Goal: Task Accomplishment & Management: Use online tool/utility

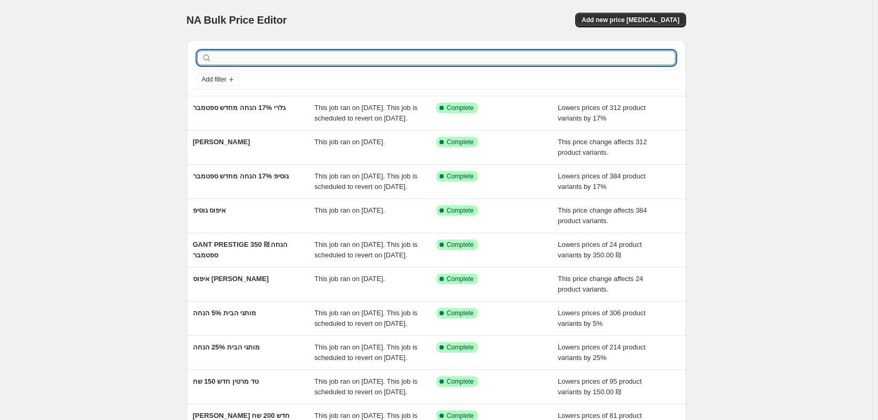
click at [334, 53] on input "text" at bounding box center [445, 57] width 462 height 15
type input "דגמים"
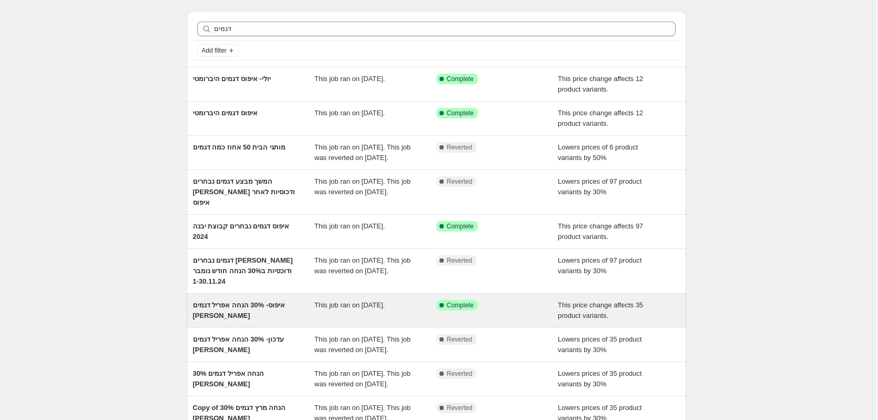
scroll to position [53, 0]
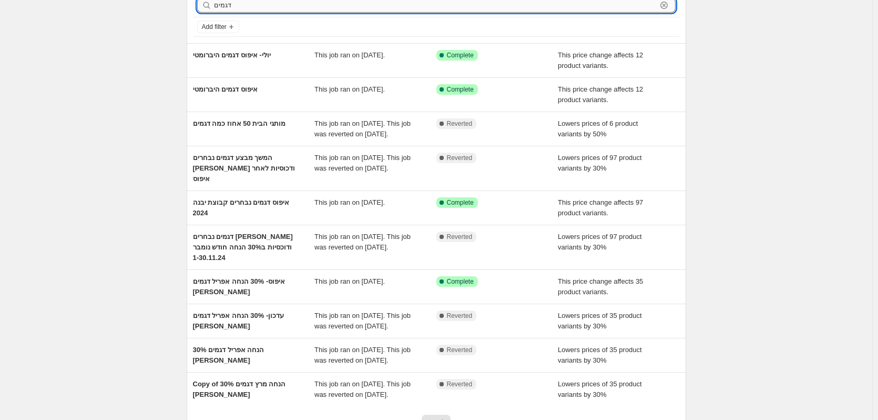
click at [216, 6] on input "דגמים" at bounding box center [435, 5] width 443 height 15
type input "דגמים"
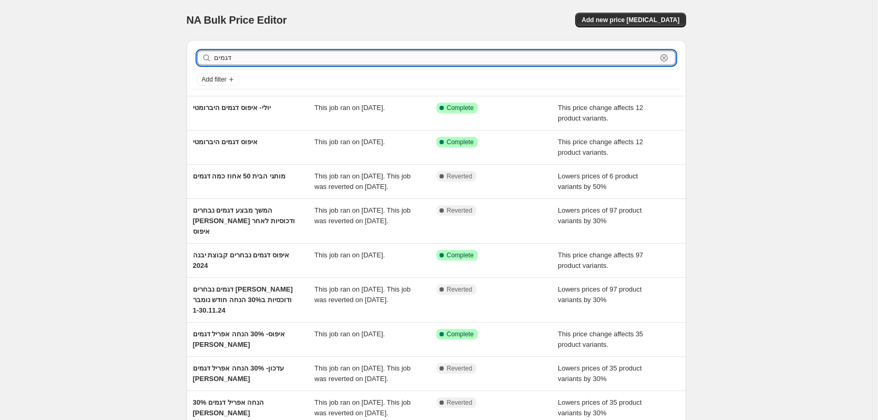
click at [240, 54] on input "דגמים" at bounding box center [435, 57] width 443 height 15
type input "דגמים במבצע סיטיזן"
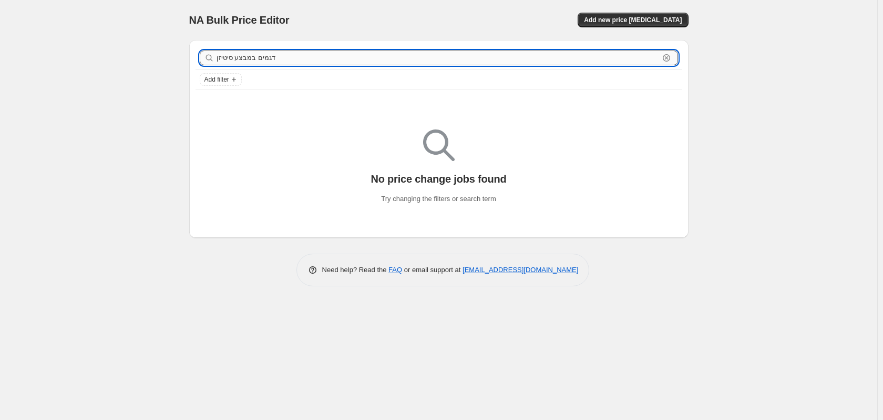
click at [223, 58] on input "דגמים במבצע סיטיזן" at bounding box center [438, 57] width 443 height 15
click at [223, 58] on input "דגמים במבצע" at bounding box center [438, 57] width 443 height 15
click at [230, 57] on input "דגמים במבצע" at bounding box center [438, 57] width 443 height 15
type input "דגמים"
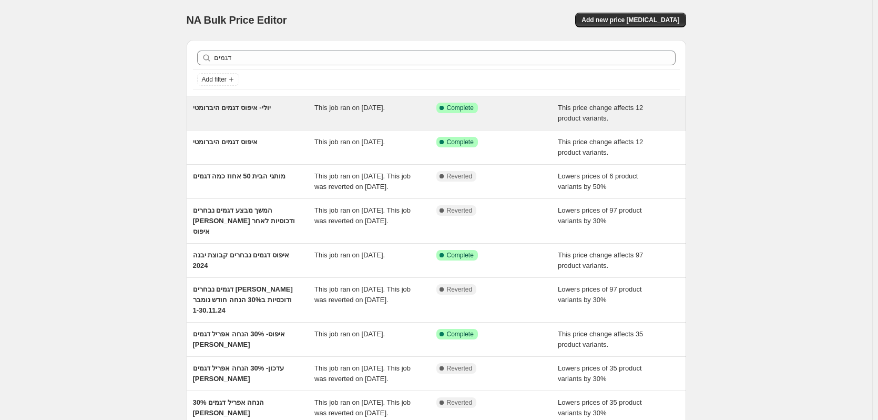
click at [245, 119] on div "יולי- איפוס דגמים היברומטי" at bounding box center [254, 113] width 122 height 21
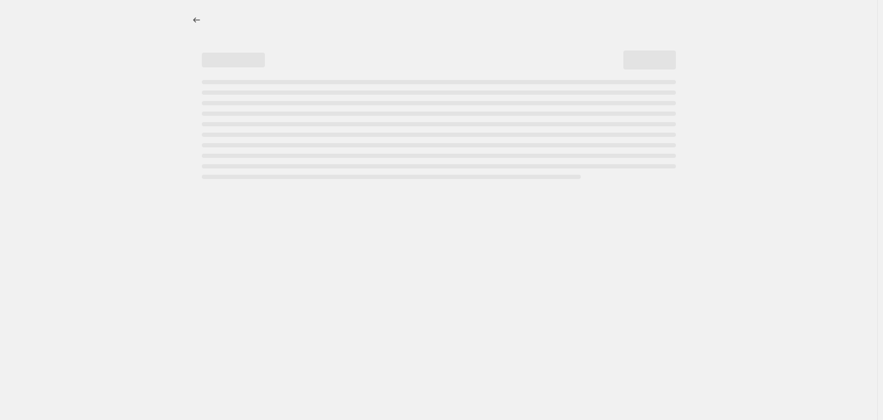
select select "ecap"
select select "remove"
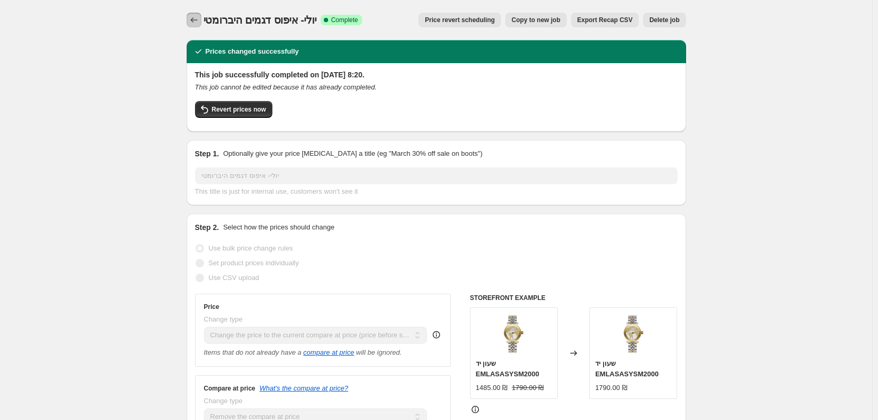
click at [195, 14] on button "Price change jobs" at bounding box center [194, 20] width 15 height 15
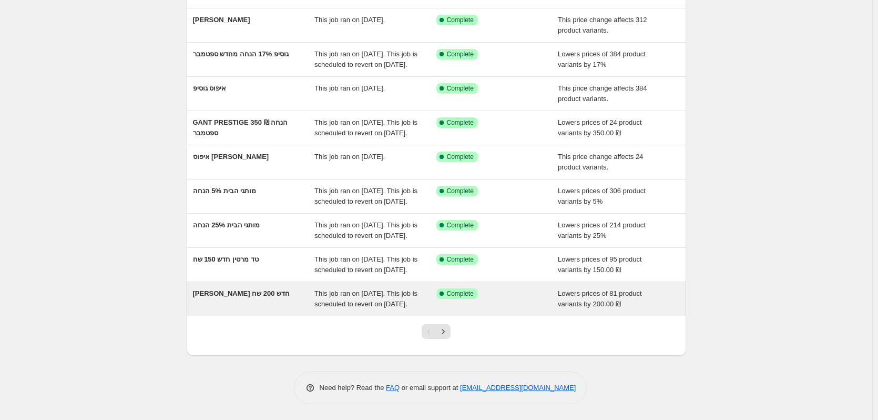
scroll to position [196, 0]
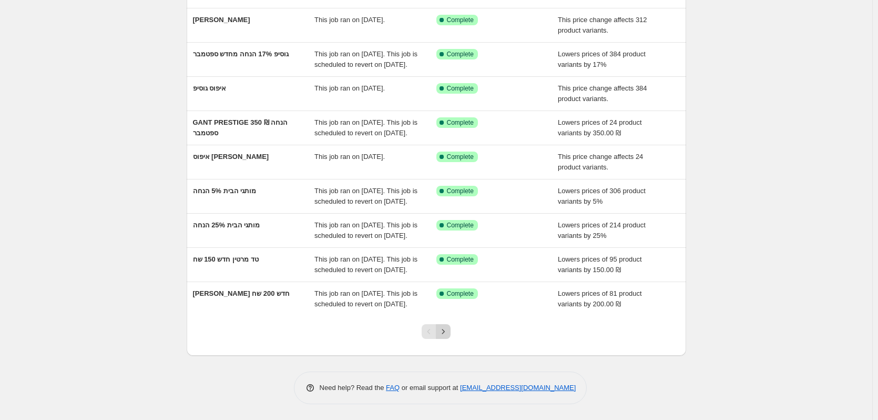
click at [450, 338] on button "Next" at bounding box center [443, 331] width 15 height 15
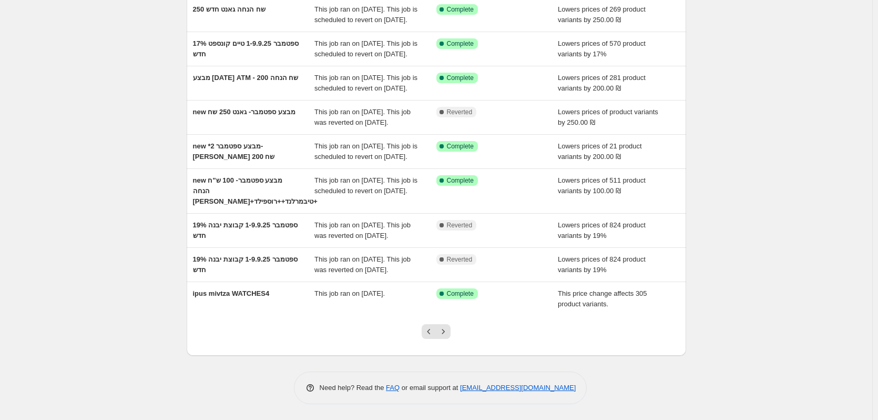
scroll to position [217, 0]
click at [441, 329] on icon "Next" at bounding box center [443, 331] width 11 height 11
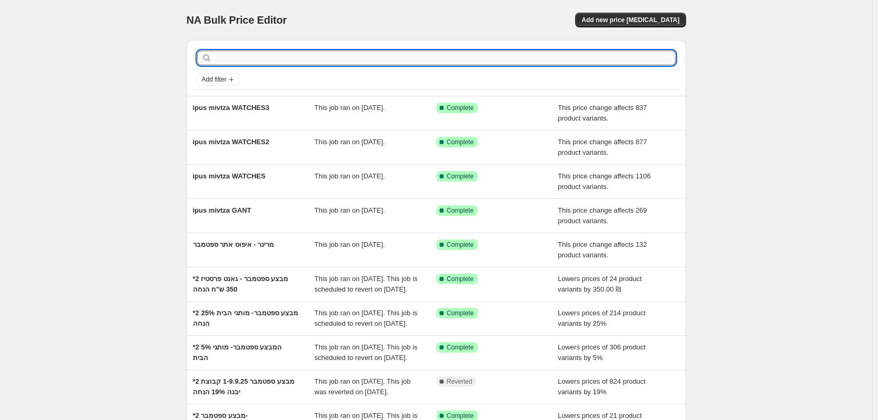
click at [268, 53] on input "text" at bounding box center [445, 57] width 462 height 15
type input "חג"
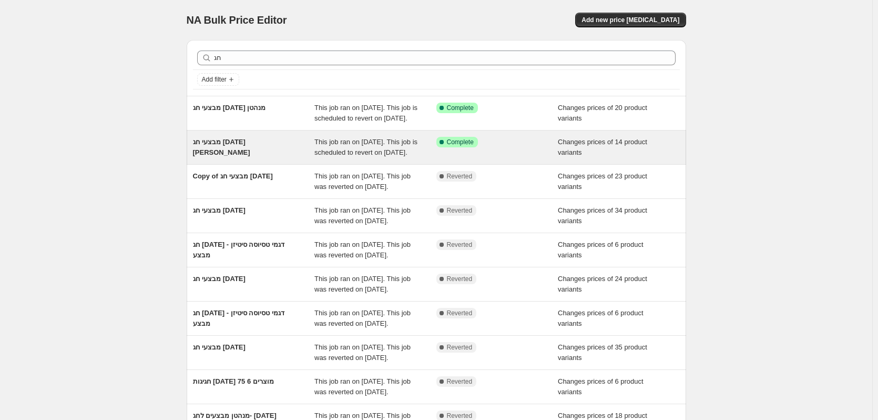
click at [277, 158] on div "מבצעי חג ראש השנה 2025 חכים זאוס" at bounding box center [254, 147] width 122 height 21
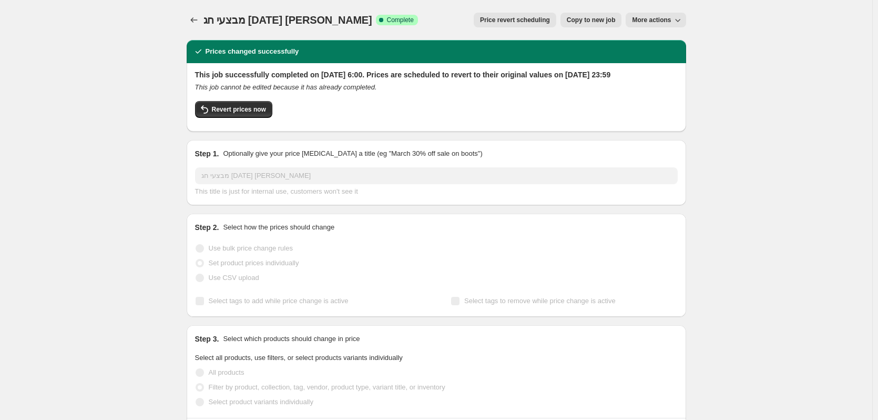
click at [609, 21] on span "Copy to new job" at bounding box center [591, 20] width 49 height 8
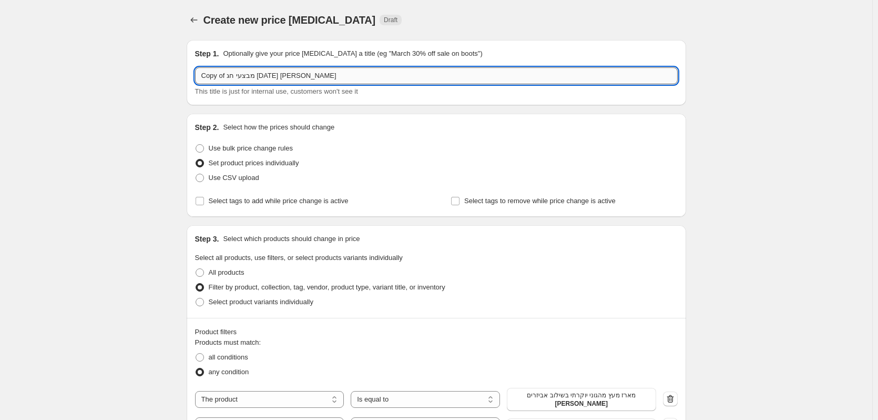
click at [351, 76] on input "Copy of מבצעי חג ראש השנה 2025 חכים זאוס" at bounding box center [436, 75] width 483 height 17
type input "מבצע סיטיזן טיוסטה"
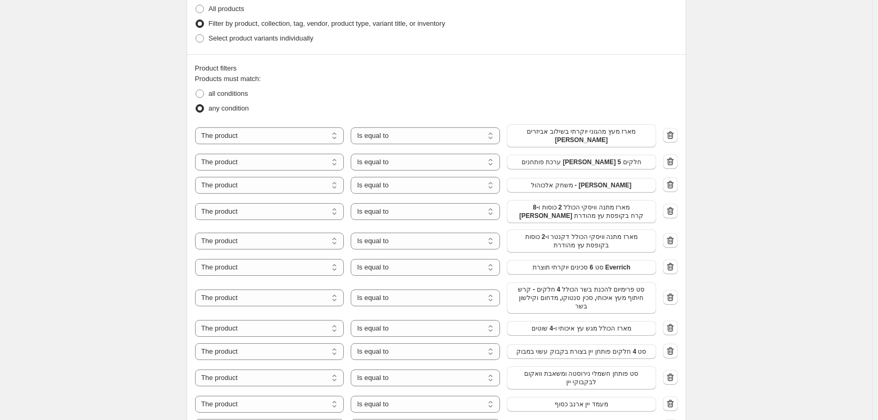
scroll to position [263, 0]
click at [567, 136] on span "מארז מעץ מהגוני יוקרתי בשילוב אביזרים ליין" at bounding box center [581, 136] width 137 height 17
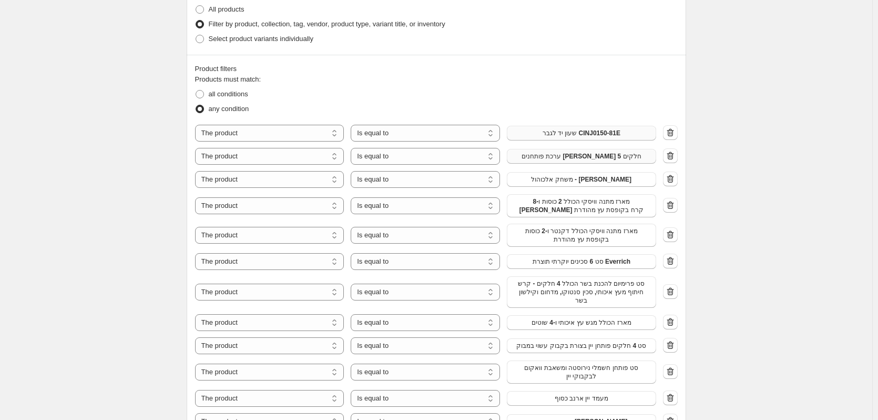
click at [593, 158] on span "ערכת פותחנים ליין 5 חלקים" at bounding box center [582, 156] width 120 height 8
click at [592, 180] on span "משחק אלכוהול - רולטה" at bounding box center [581, 179] width 100 height 8
click at [577, 205] on span "מארז מתנה וויסקי הכולל 2 כוסות ו-8 אבני קרח בקופסת עץ מהודרת" at bounding box center [581, 205] width 137 height 17
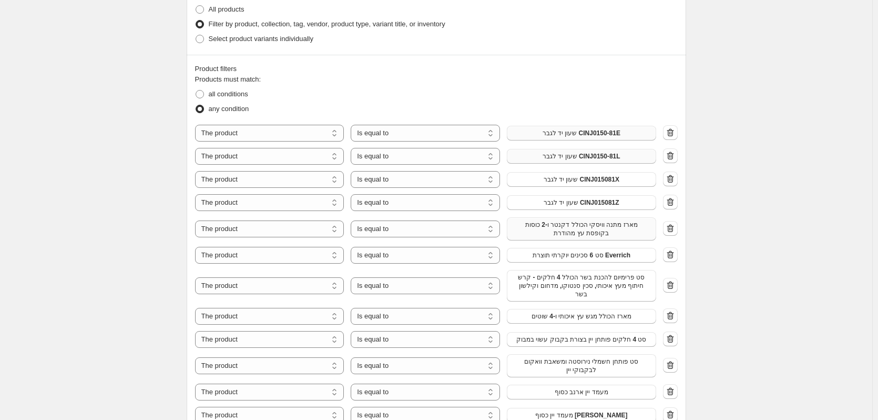
click at [584, 231] on span "מארז מתנה וויסקי הכולל דקנטר ו-2 כוסות בקופסת עץ מהודרת" at bounding box center [581, 228] width 137 height 17
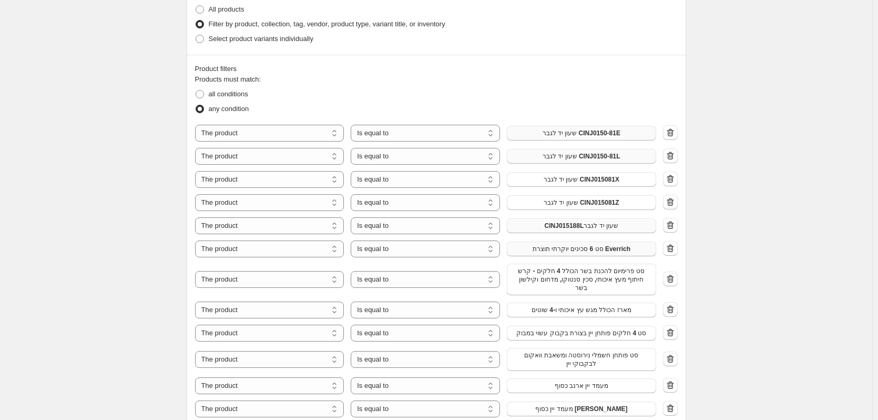
click at [589, 249] on span "סט 6 סכינים יוקרתי תוצרת Everrich" at bounding box center [582, 248] width 98 height 8
click at [592, 276] on span "סט פרימיום להכנת בשר הכולל 4 חלקים - קרש חיתוף מעץ איכותי, סכין סנטוקו, מדחום ו…" at bounding box center [581, 279] width 137 height 25
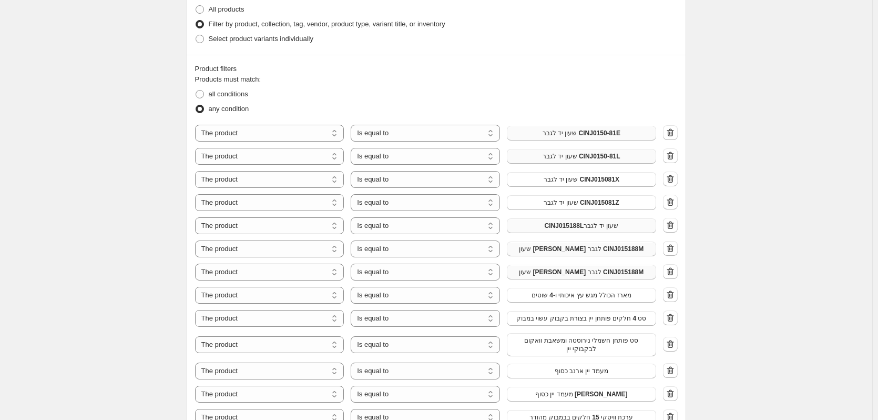
click at [578, 273] on span "שעון Tiffany לגבר CINJ015188M" at bounding box center [581, 272] width 125 height 8
click at [569, 298] on span "מארז הכולל מגש עץ איכותי ו-4 שוטים" at bounding box center [582, 295] width 100 height 8
click at [583, 317] on span "סט 4 חלקים פותחן יין בצורת בקבוק עשוי במבוק" at bounding box center [581, 318] width 130 height 8
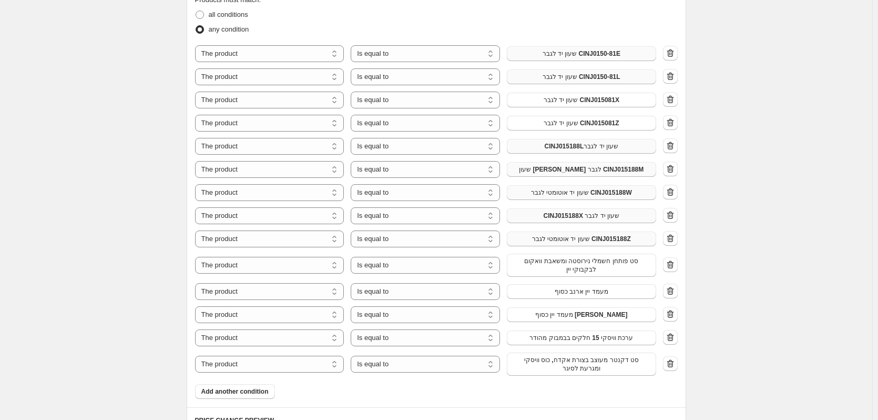
scroll to position [368, 0]
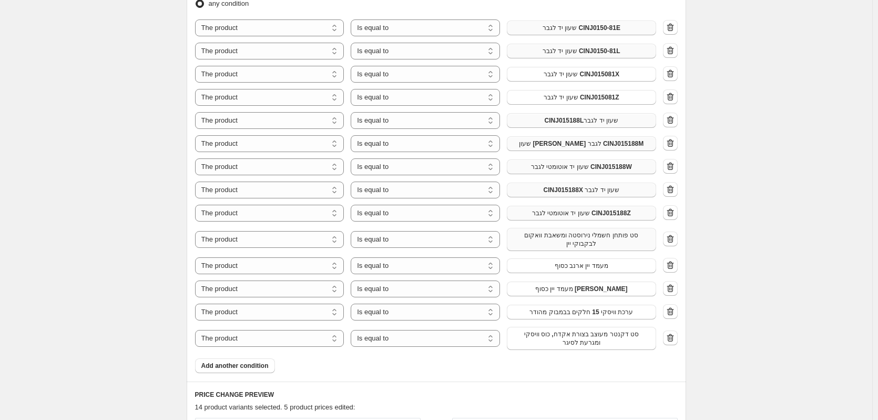
click at [592, 241] on span "סט פותחן חשמלי נירוסטה ומשאבת וואקום לבקבוקי יין" at bounding box center [581, 239] width 137 height 17
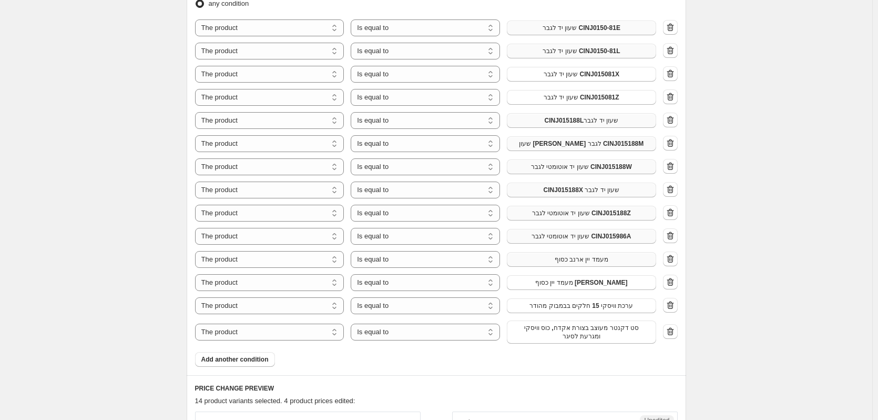
click at [575, 258] on span "מעמד יין ארנב כסוף" at bounding box center [582, 259] width 54 height 8
click at [577, 283] on span "מעמד יין כסוף דוב" at bounding box center [581, 282] width 93 height 8
click at [591, 308] on span "ערכת וויסקי 15 חלקים בבמבוק מהודר" at bounding box center [581, 305] width 104 height 8
click at [553, 332] on span "סט דקנטר מעוצב בצורת אקדח, כוס וויסקי ומגרעת לסיגר" at bounding box center [581, 331] width 137 height 17
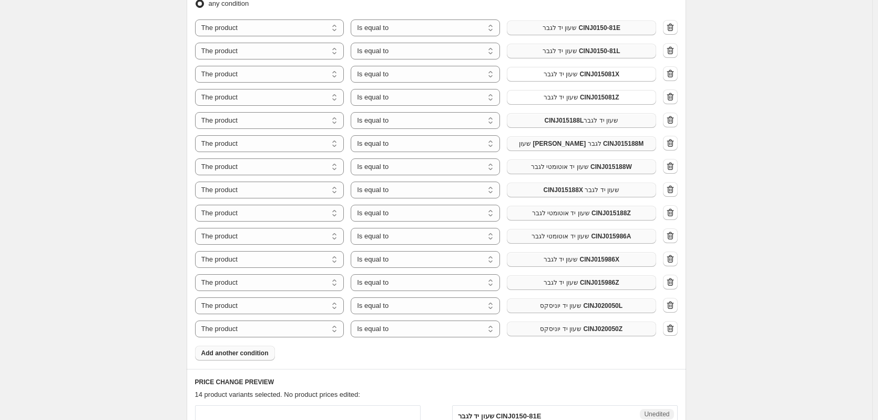
click at [221, 352] on span "Add another condition" at bounding box center [234, 353] width 67 height 8
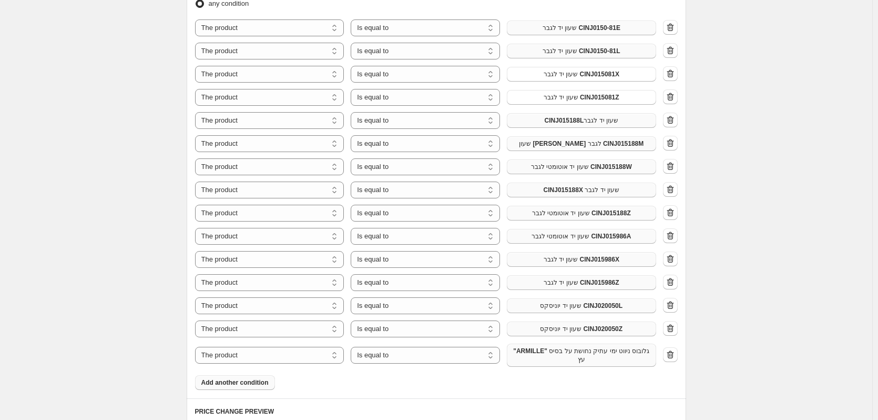
click at [545, 359] on span ""ARMILLE" גלובוס ניווט ימי עתיק נחושת על בסיס עץ" at bounding box center [581, 355] width 137 height 17
click at [246, 382] on button "Add another condition" at bounding box center [235, 376] width 80 height 15
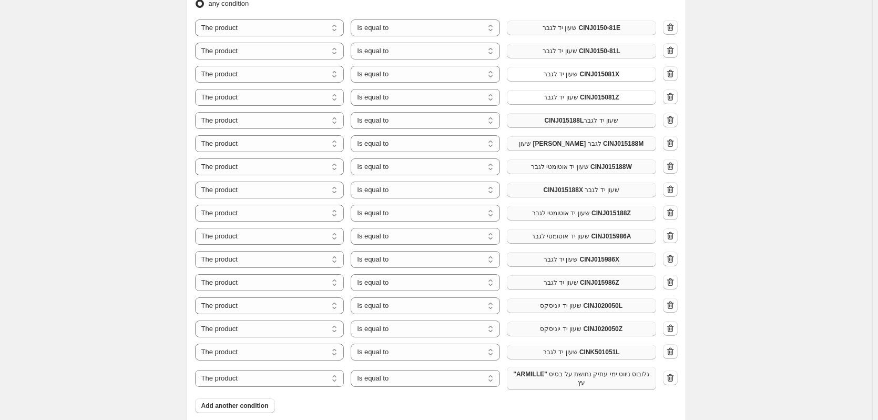
click at [566, 379] on span ""ARMILLE" גלובוס ניווט ימי עתיק נחושת על בסיס עץ" at bounding box center [581, 378] width 137 height 17
click at [615, 386] on span ""ARMILLE" גלובוס ניווט ימי עתיק נחושת על בסיס עץ" at bounding box center [581, 378] width 137 height 17
click at [676, 378] on icon "button" at bounding box center [670, 377] width 11 height 11
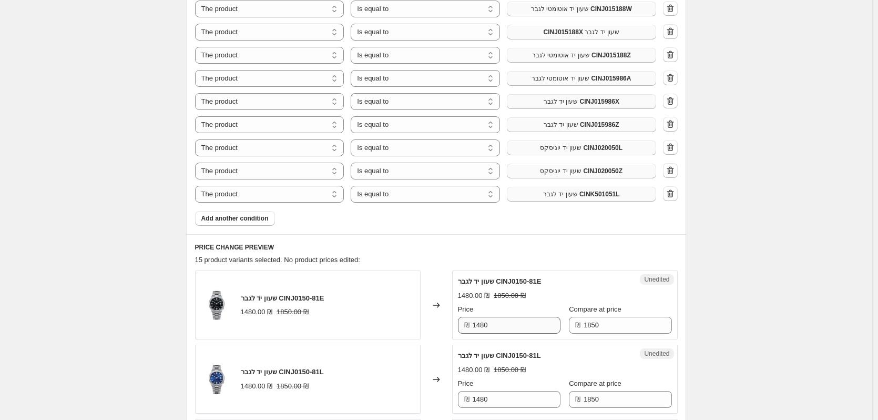
scroll to position [684, 0]
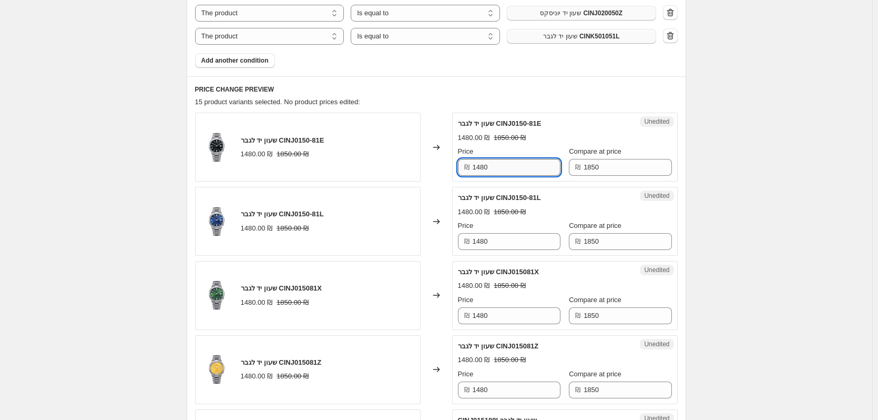
click at [515, 171] on input "1480" at bounding box center [517, 167] width 88 height 17
type input "1290"
click at [501, 247] on input "1480" at bounding box center [517, 241] width 88 height 17
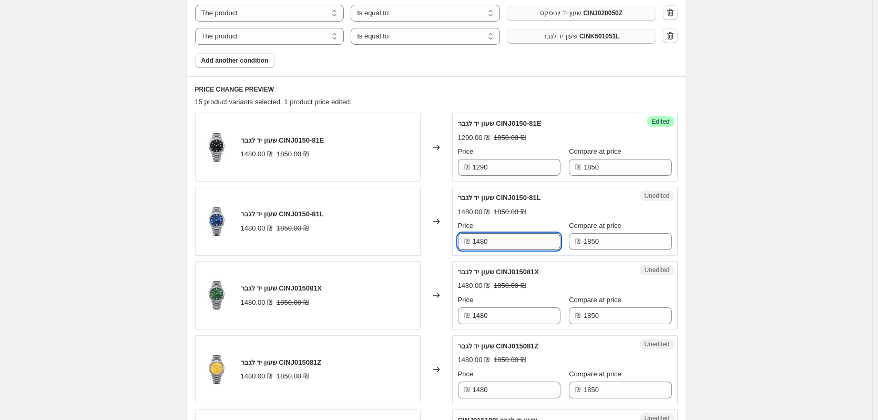
click at [501, 247] on input "1480" at bounding box center [517, 241] width 88 height 17
type input "1290"
click at [491, 310] on input "1480" at bounding box center [517, 315] width 88 height 17
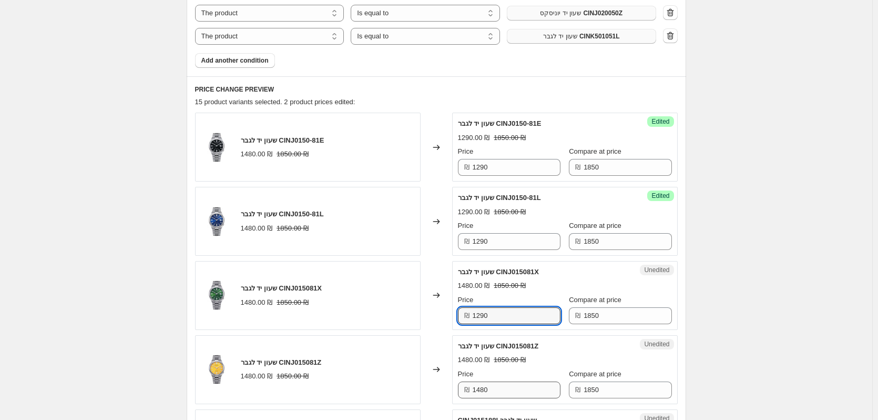
type input "1290"
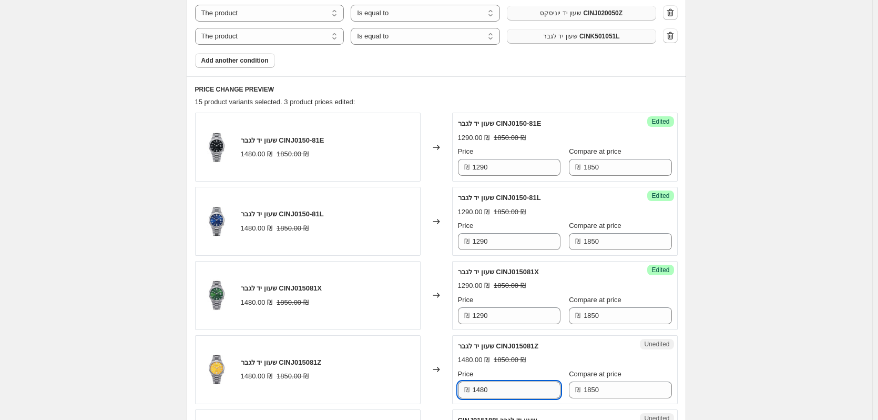
click at [502, 389] on input "1480" at bounding box center [517, 389] width 88 height 17
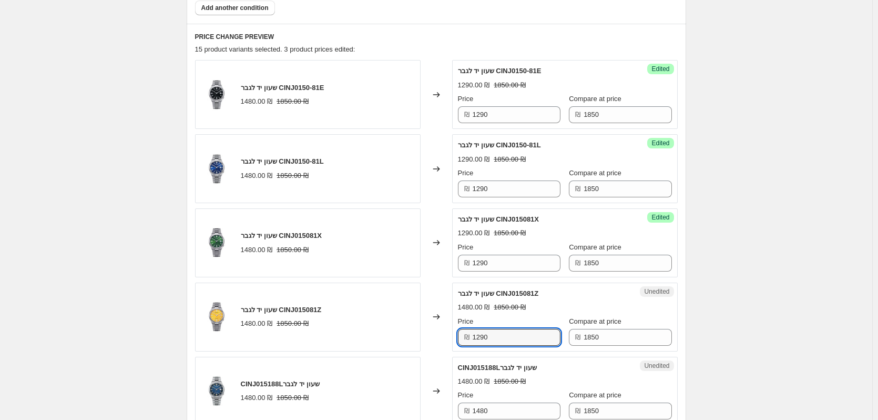
scroll to position [789, 0]
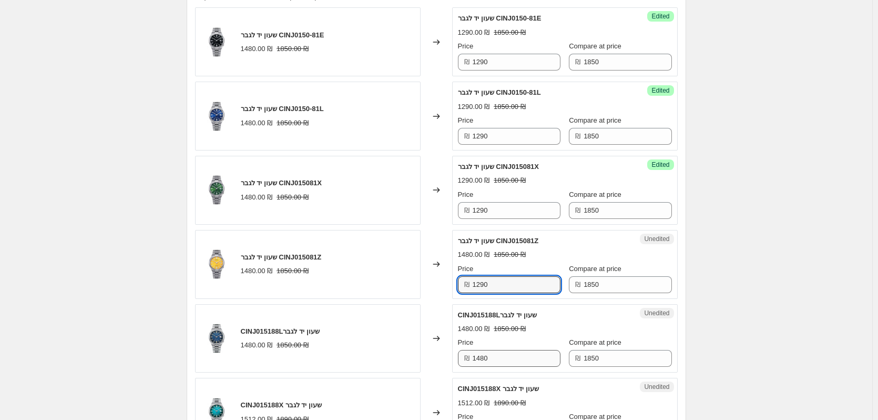
type input "1290"
click at [496, 352] on input "1480" at bounding box center [517, 358] width 88 height 17
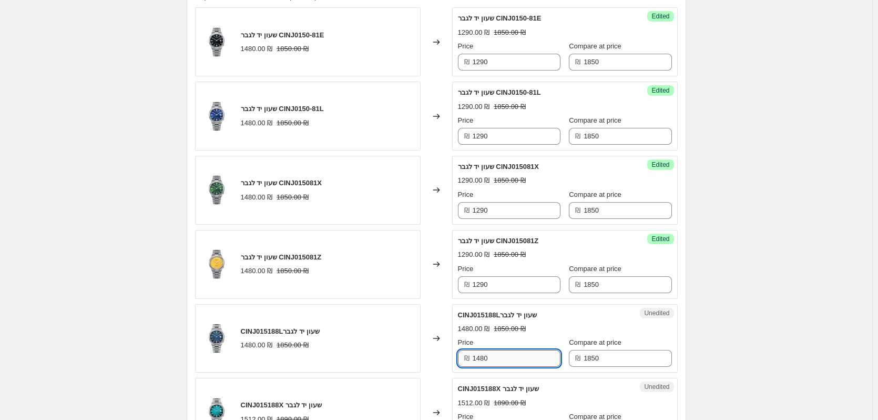
click at [496, 352] on input "1480" at bounding box center [517, 358] width 88 height 17
type input "1290"
click at [445, 361] on div "Changed to" at bounding box center [437, 338] width 32 height 69
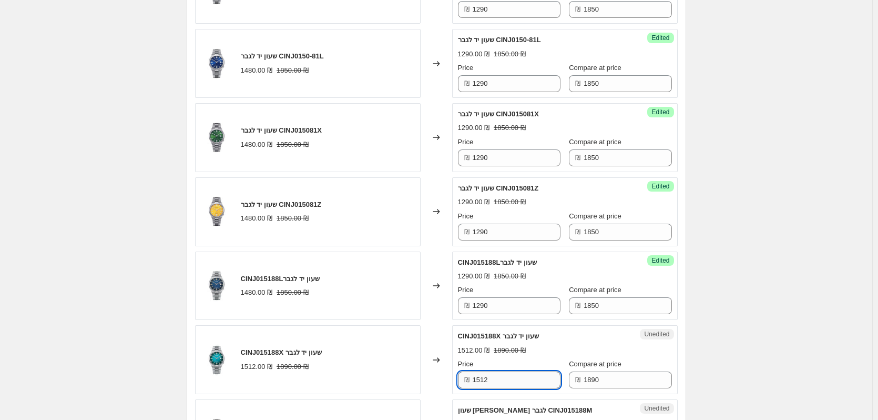
click at [493, 378] on input "1512" at bounding box center [517, 379] width 88 height 17
type input "1290"
click at [433, 389] on div "Changed to" at bounding box center [437, 359] width 32 height 69
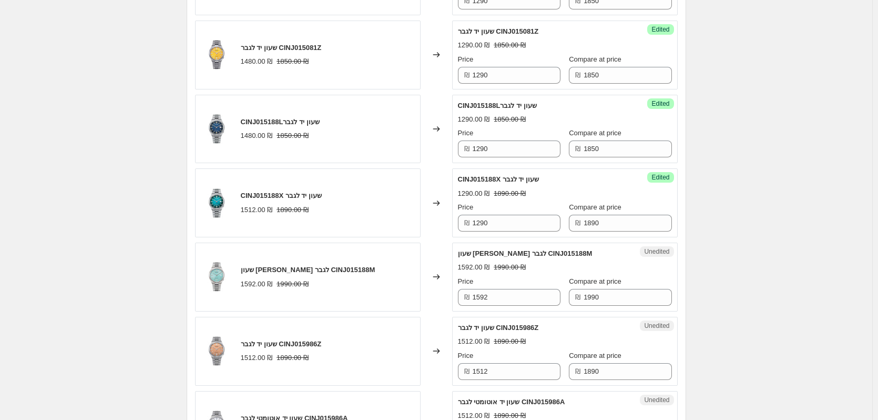
scroll to position [999, 0]
click at [500, 300] on input "1592" at bounding box center [517, 296] width 88 height 17
type input "1290"
click at [437, 296] on div "Changed to" at bounding box center [437, 275] width 32 height 69
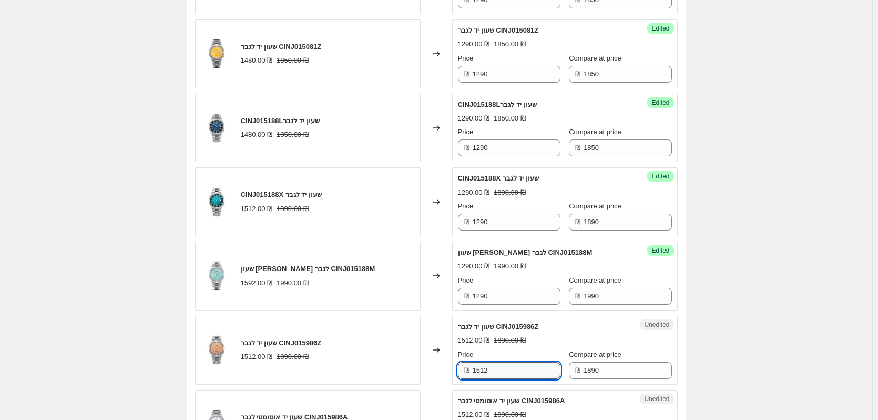
click at [497, 368] on input "1512" at bounding box center [517, 370] width 88 height 17
type input "1290"
drag, startPoint x: 423, startPoint y: 366, endPoint x: 433, endPoint y: 359, distance: 12.4
click at [425, 364] on div "שעון יד לגבר CINJ015986Z 1512.00 ₪ 1890.00 ₪ Changed to Success Edited שעון יד …" at bounding box center [436, 349] width 483 height 69
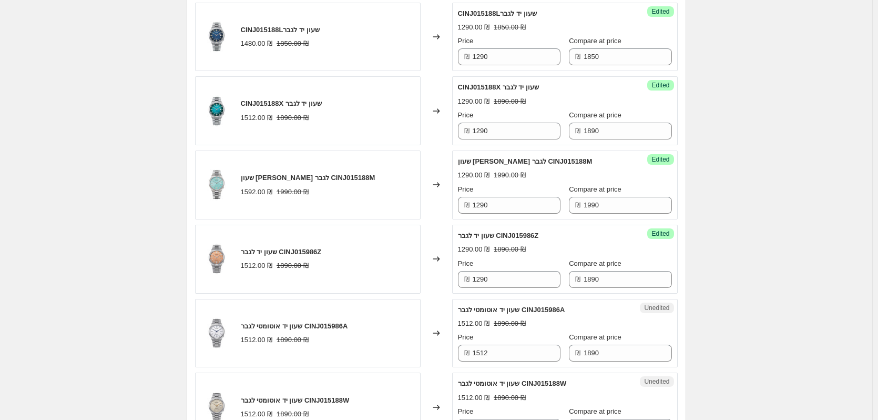
scroll to position [1104, 0]
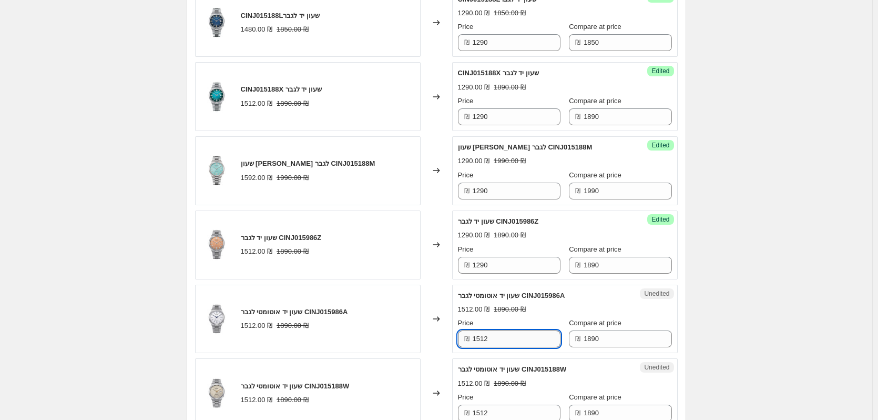
click at [497, 337] on input "1512" at bounding box center [517, 338] width 88 height 17
click at [495, 338] on input "1512" at bounding box center [517, 338] width 88 height 17
type input "1290"
click at [435, 323] on icon at bounding box center [436, 318] width 11 height 11
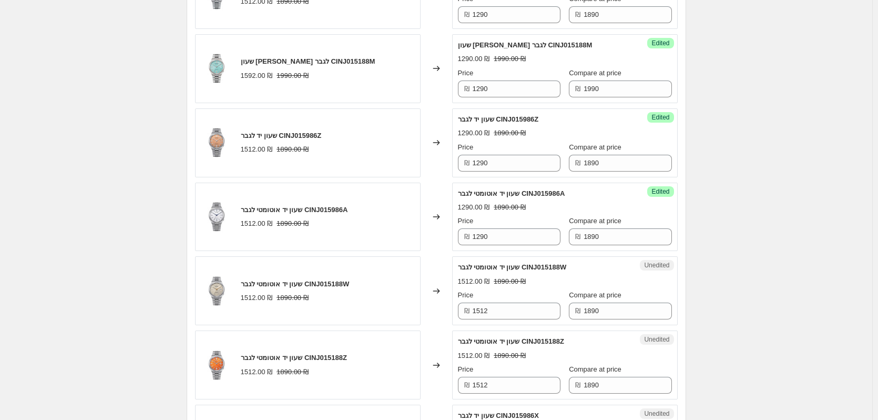
scroll to position [1209, 0]
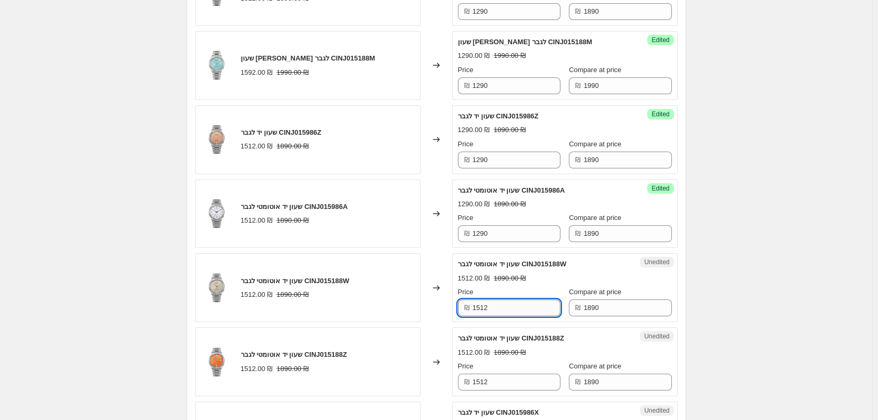
click at [505, 315] on input "1512" at bounding box center [517, 307] width 88 height 17
click at [504, 315] on input "1512" at bounding box center [517, 307] width 88 height 17
type input "1290"
click at [424, 334] on div "Changed to" at bounding box center [437, 361] width 32 height 69
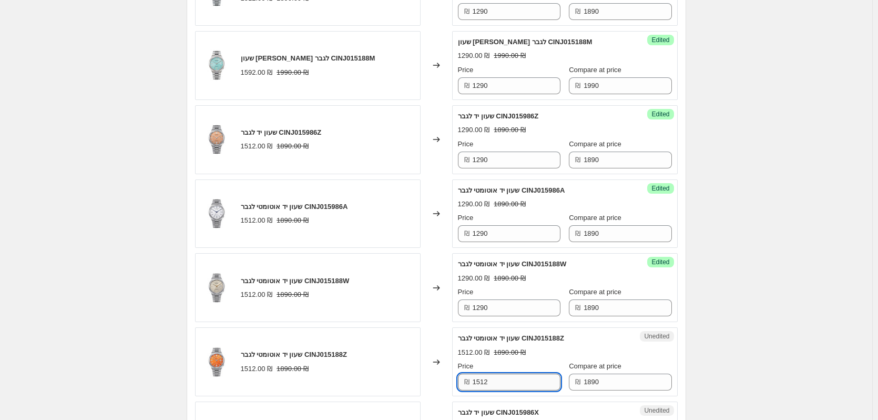
click at [498, 388] on input "1512" at bounding box center [517, 381] width 88 height 17
type input "1290"
click at [435, 385] on div "Changed to" at bounding box center [437, 361] width 32 height 69
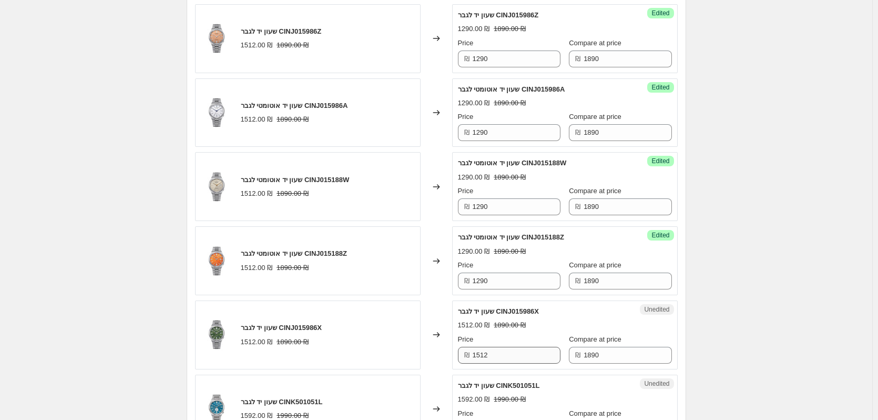
scroll to position [1314, 0]
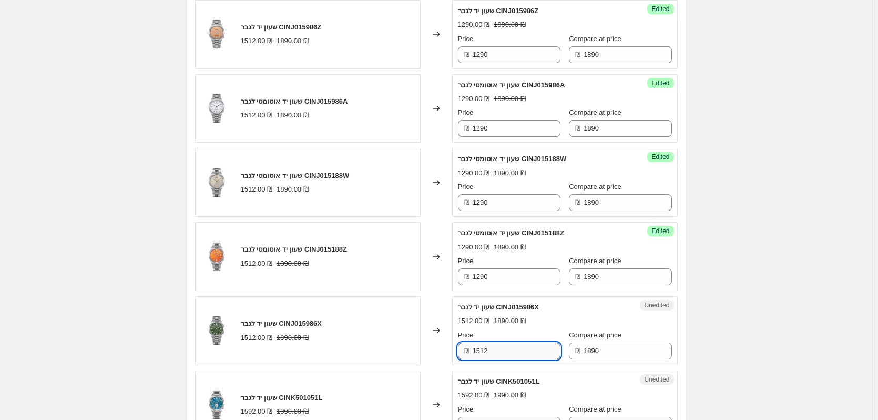
click at [503, 346] on input "1512" at bounding box center [517, 350] width 88 height 17
click at [504, 346] on input "1512" at bounding box center [517, 350] width 88 height 17
type input "1290"
click at [427, 350] on div "Changed to" at bounding box center [437, 330] width 32 height 69
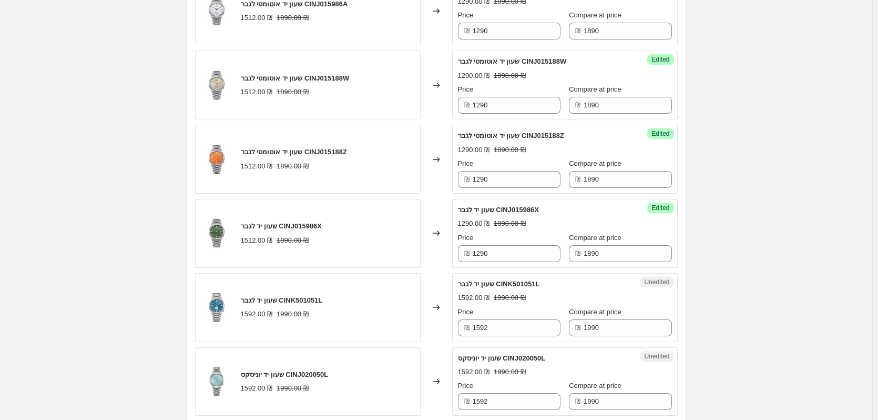
scroll to position [1420, 0]
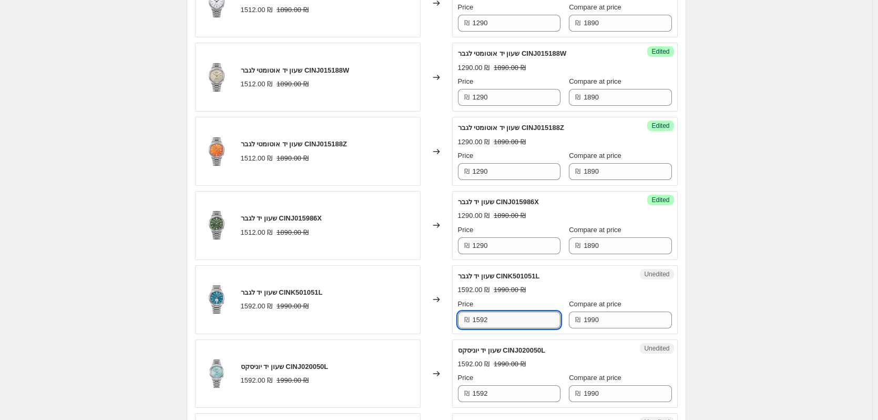
click at [492, 313] on input "1592" at bounding box center [517, 319] width 88 height 17
type input "1290"
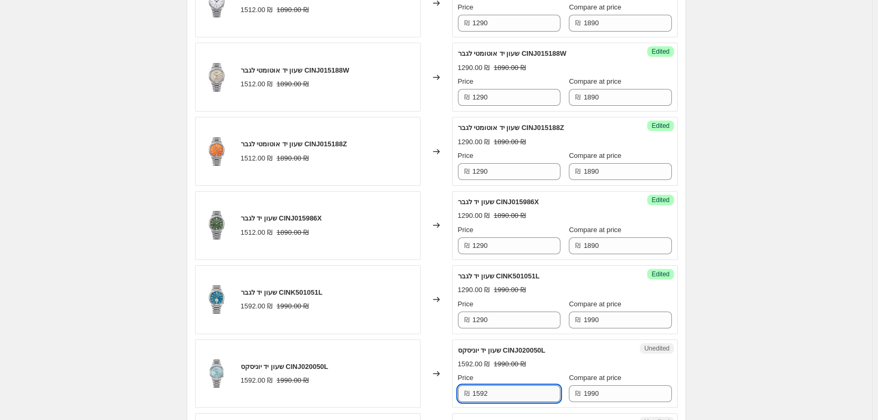
click at [498, 394] on input "1592" at bounding box center [517, 393] width 88 height 17
type input "1290"
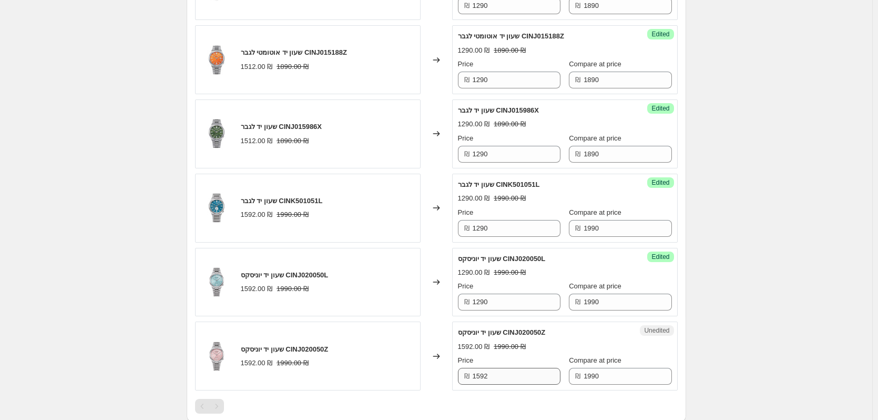
scroll to position [1525, 0]
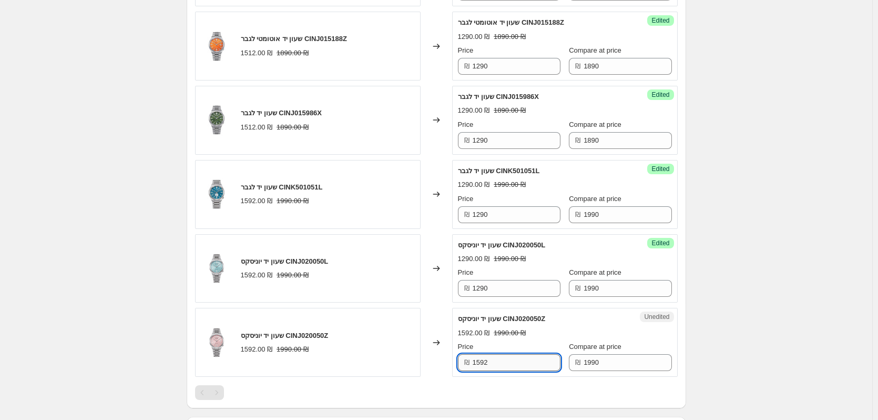
click at [503, 365] on input "1592" at bounding box center [517, 362] width 88 height 17
type input "1290"
click at [442, 323] on div "Changed to" at bounding box center [437, 342] width 32 height 69
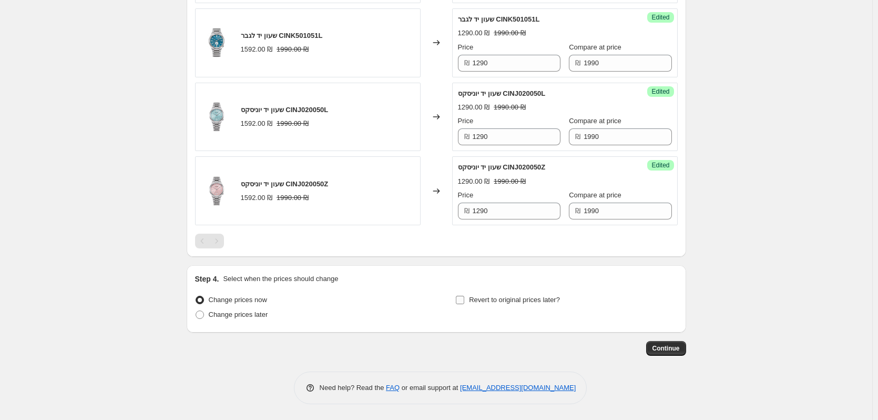
click at [477, 299] on span "Revert to original prices later?" at bounding box center [514, 299] width 91 height 8
click at [464, 299] on input "Revert to original prices later?" at bounding box center [460, 299] width 8 height 8
checkbox input "true"
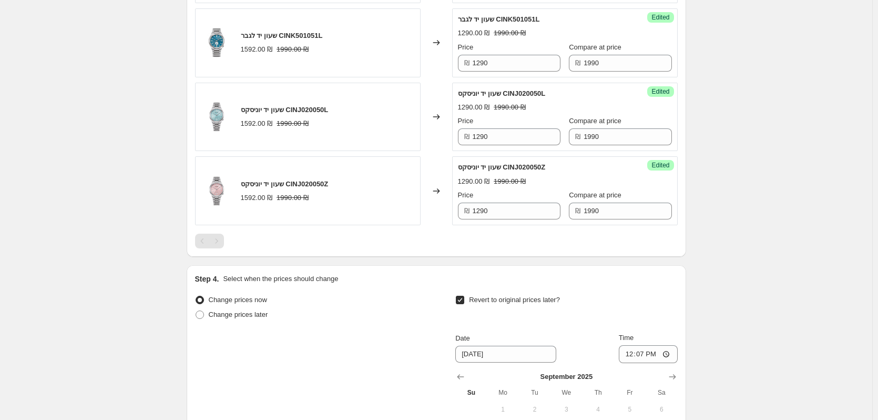
scroll to position [1781, 0]
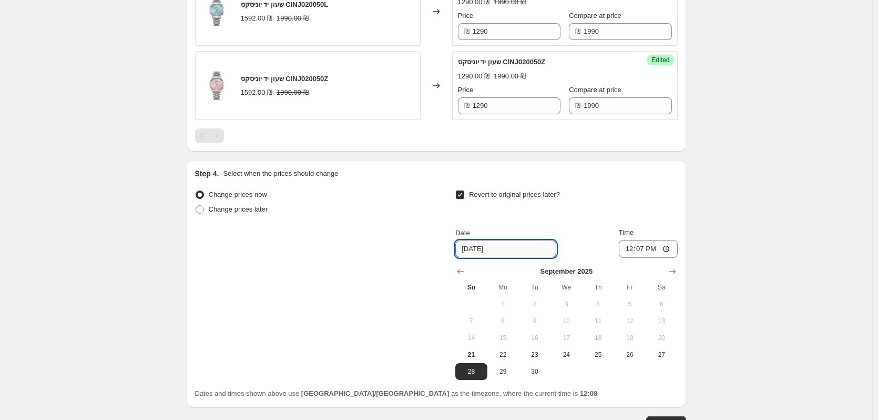
click at [512, 248] on input "9/28/2025" at bounding box center [505, 248] width 101 height 17
click at [513, 244] on input "9/28/2025" at bounding box center [505, 248] width 101 height 17
click at [512, 244] on input "9/28/2025" at bounding box center [505, 248] width 101 height 17
type input "1510"
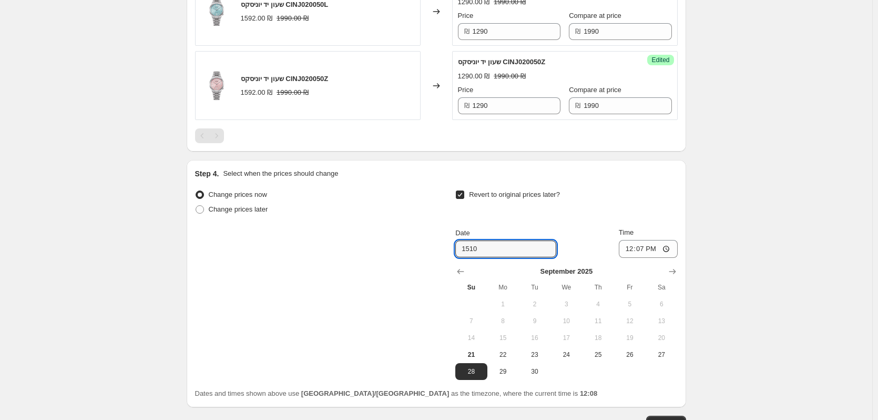
drag, startPoint x: 503, startPoint y: 248, endPoint x: 452, endPoint y: 245, distance: 51.1
click at [451, 246] on div "Change prices now Change prices later Revert to original prices later? Date 151…" at bounding box center [436, 283] width 483 height 192
drag, startPoint x: 473, startPoint y: 243, endPoint x: 476, endPoint y: 249, distance: 6.1
click at [472, 243] on input "Date" at bounding box center [505, 248] width 101 height 17
click at [470, 248] on input "Date" at bounding box center [505, 248] width 101 height 17
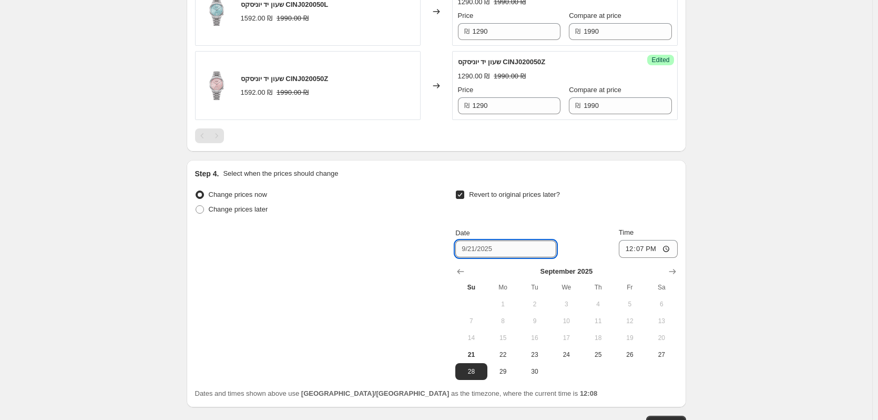
drag, startPoint x: 471, startPoint y: 251, endPoint x: 481, endPoint y: 246, distance: 11.3
click at [481, 246] on input "Date" at bounding box center [505, 248] width 101 height 17
click at [672, 269] on icon "Show next month, October 2025" at bounding box center [672, 271] width 11 height 11
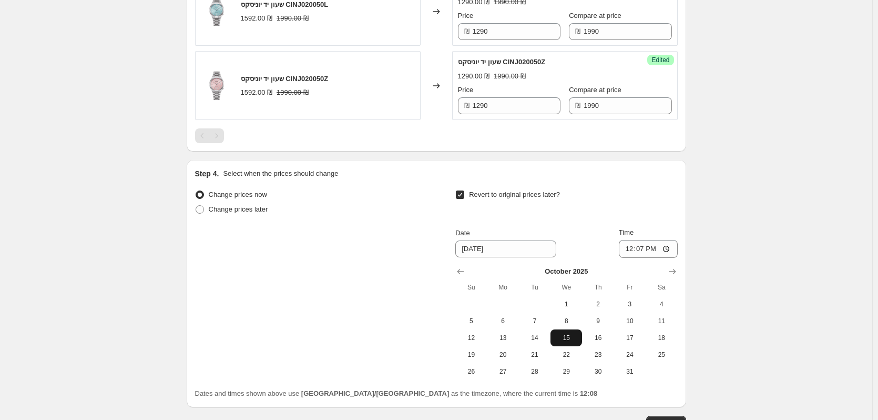
click at [564, 337] on span "15" at bounding box center [566, 337] width 23 height 8
type input "10/15/2025"
click at [663, 247] on input "12:07" at bounding box center [648, 249] width 59 height 18
type input "23:59"
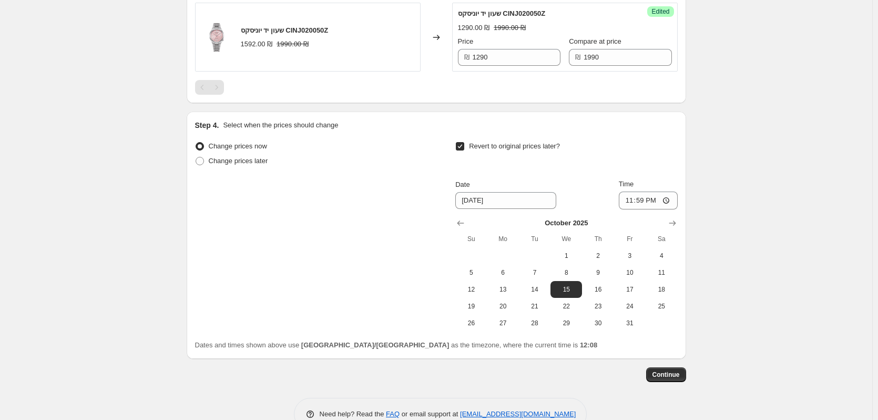
scroll to position [1856, 0]
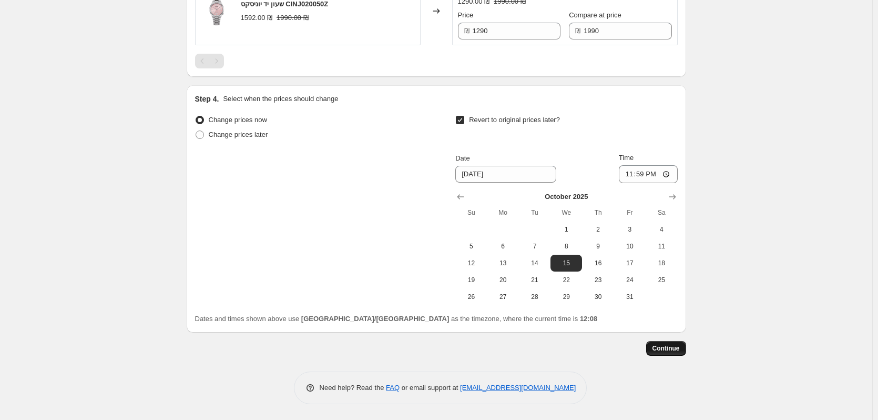
click at [673, 352] on span "Continue" at bounding box center [666, 348] width 27 height 8
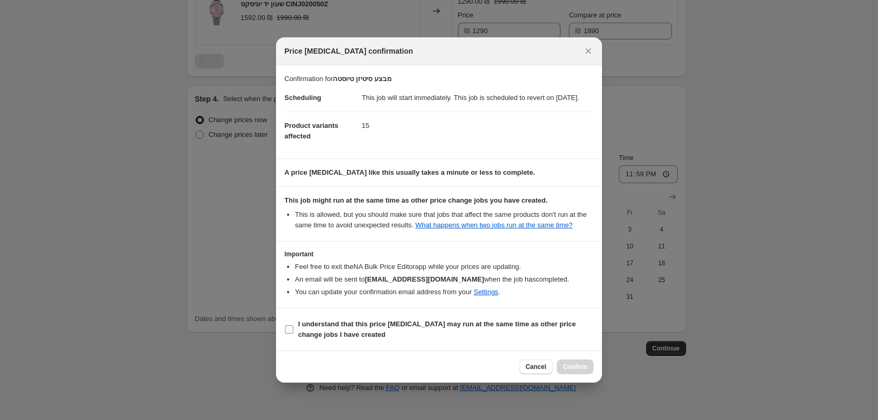
click at [322, 338] on b "I understand that this price change job may run at the same time as other price…" at bounding box center [437, 329] width 278 height 18
click at [293, 333] on input "I understand that this price change job may run at the same time as other price…" at bounding box center [289, 329] width 8 height 8
checkbox input "true"
click at [578, 374] on button "Confirm" at bounding box center [575, 366] width 37 height 15
